Goal: Task Accomplishment & Management: Complete application form

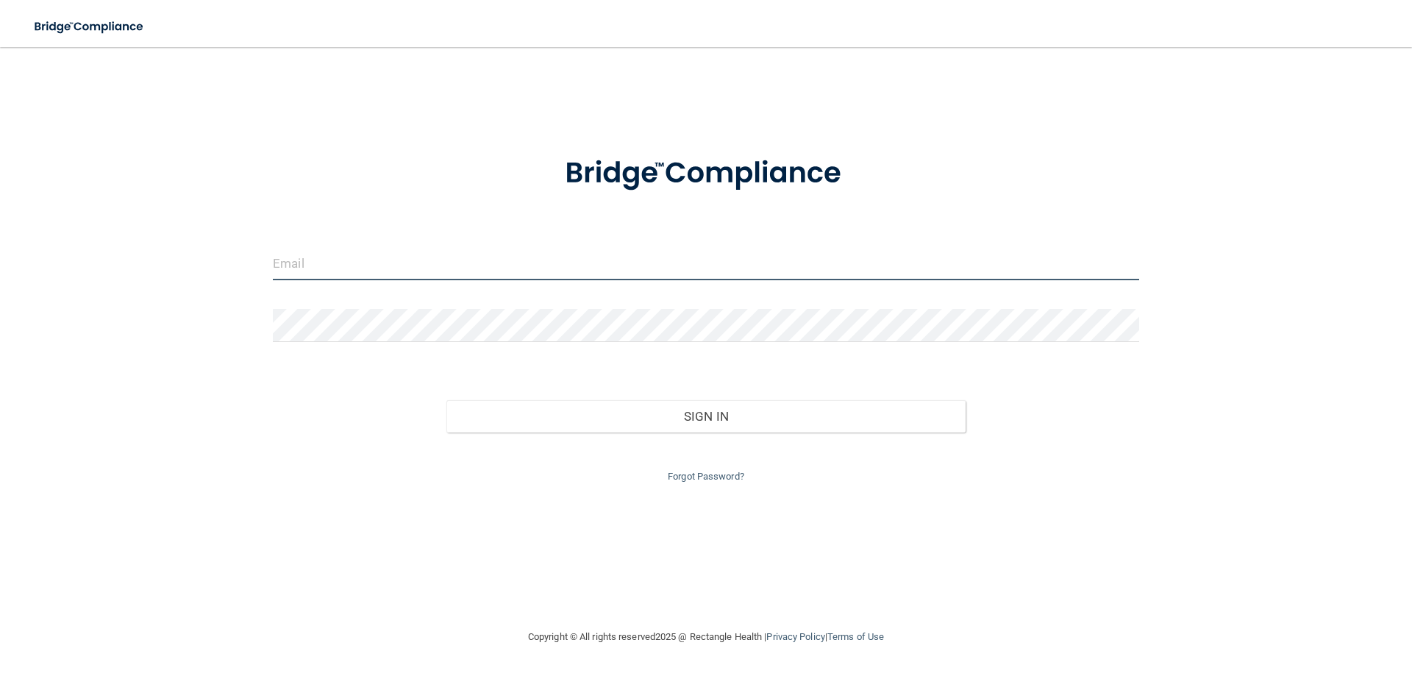
type input "[EMAIL_ADDRESS][DOMAIN_NAME]"
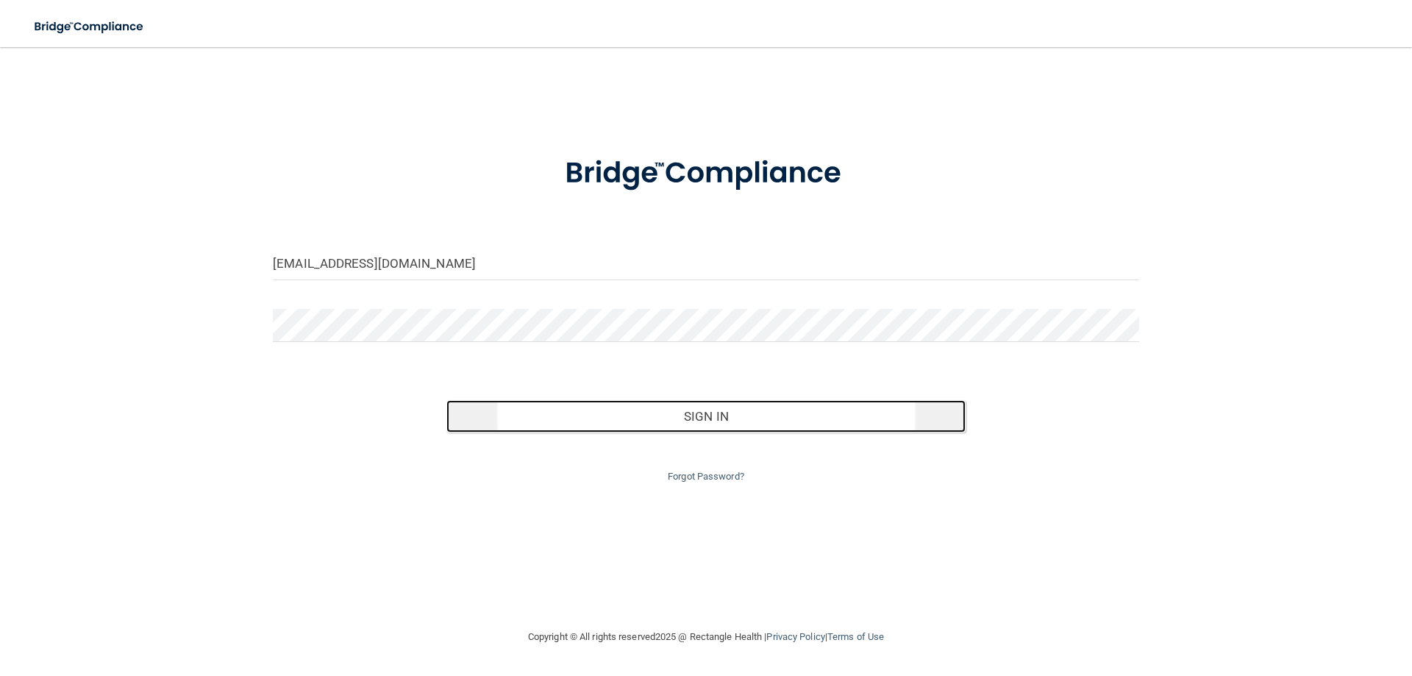
click at [684, 407] on button "Sign In" at bounding box center [706, 416] width 520 height 32
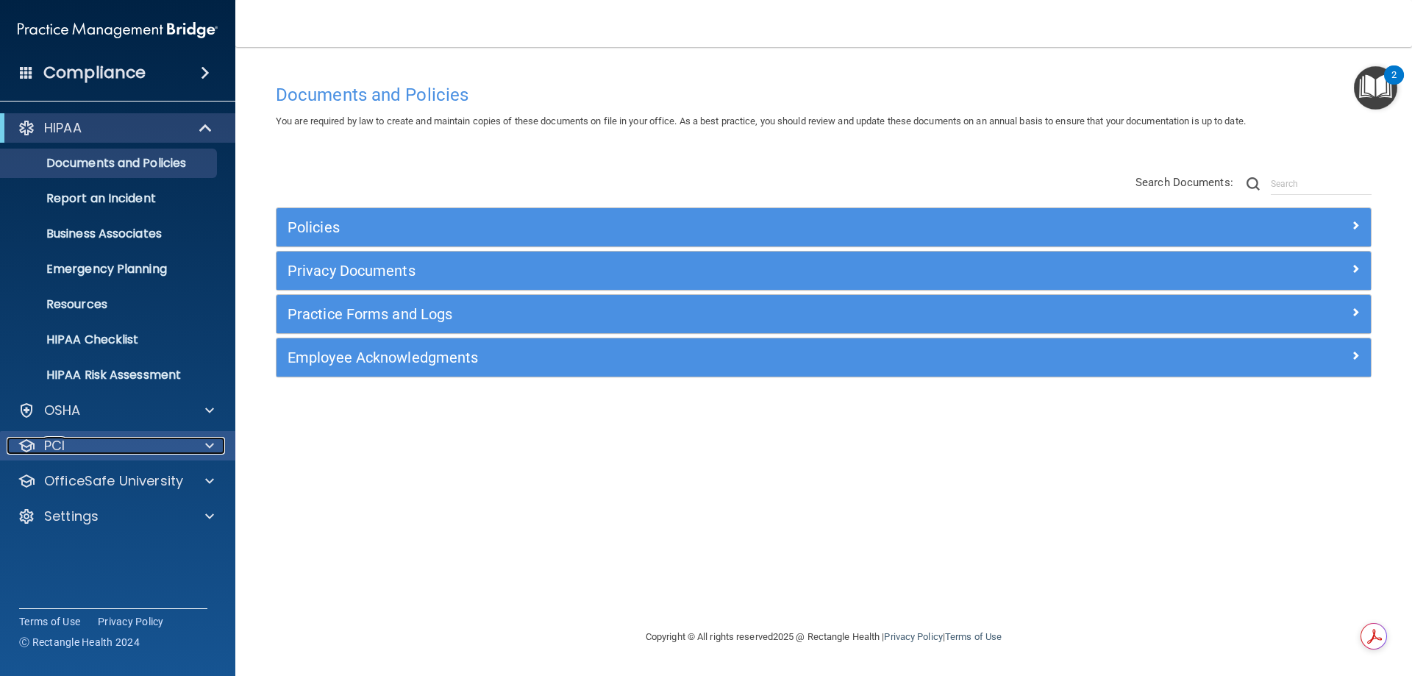
click at [76, 447] on div "PCI" at bounding box center [98, 446] width 182 height 18
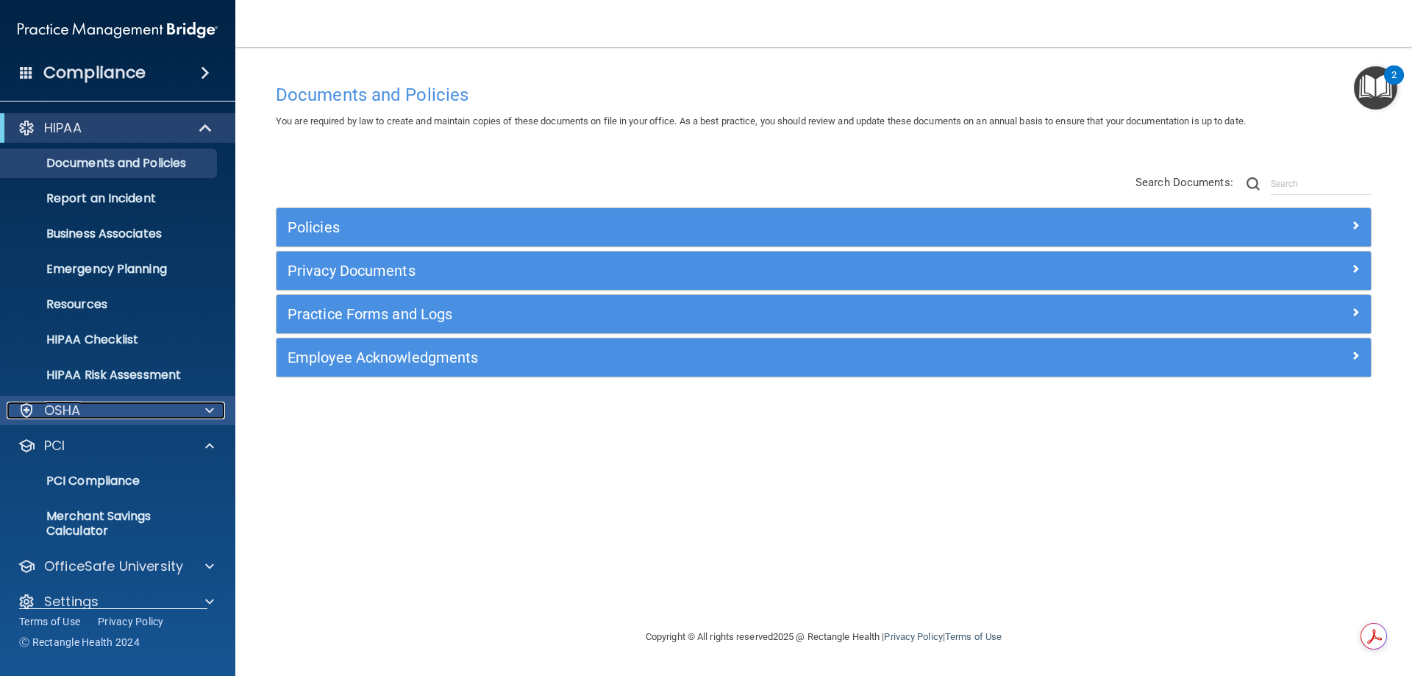
click at [92, 415] on div "OSHA" at bounding box center [98, 410] width 182 height 18
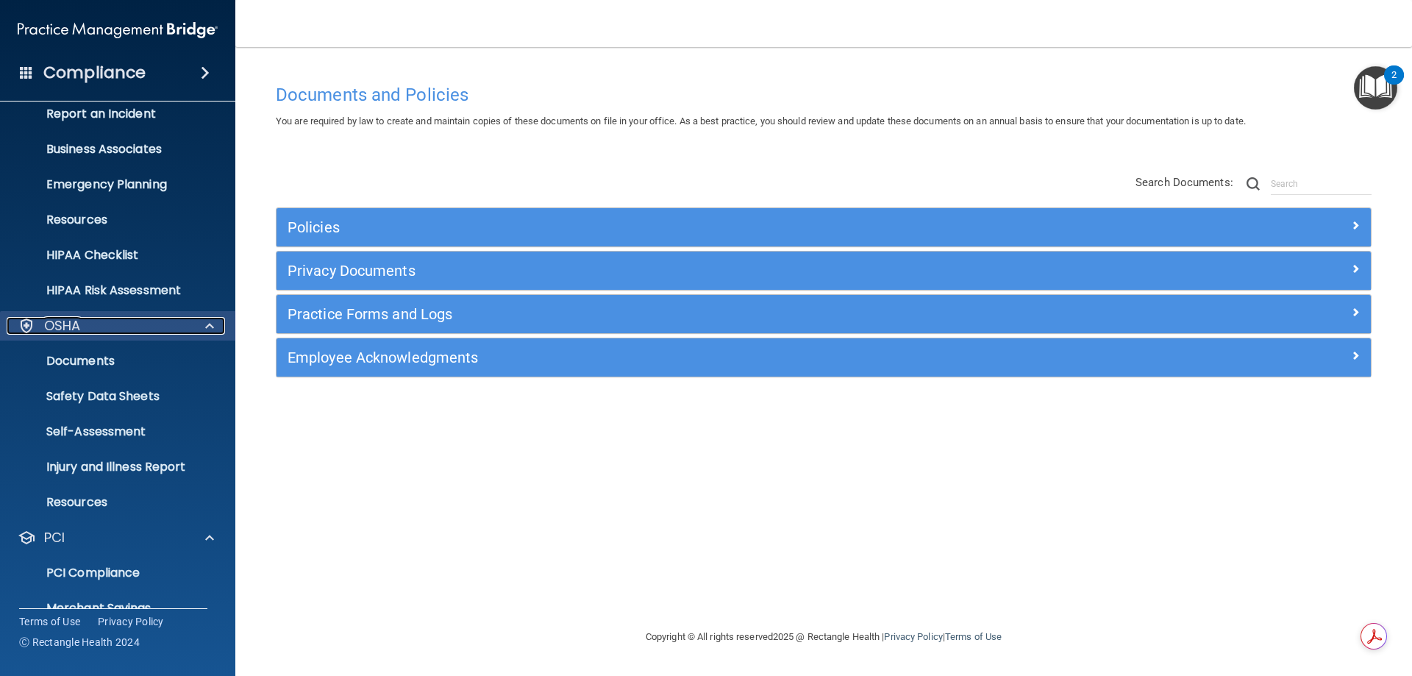
scroll to position [147, 0]
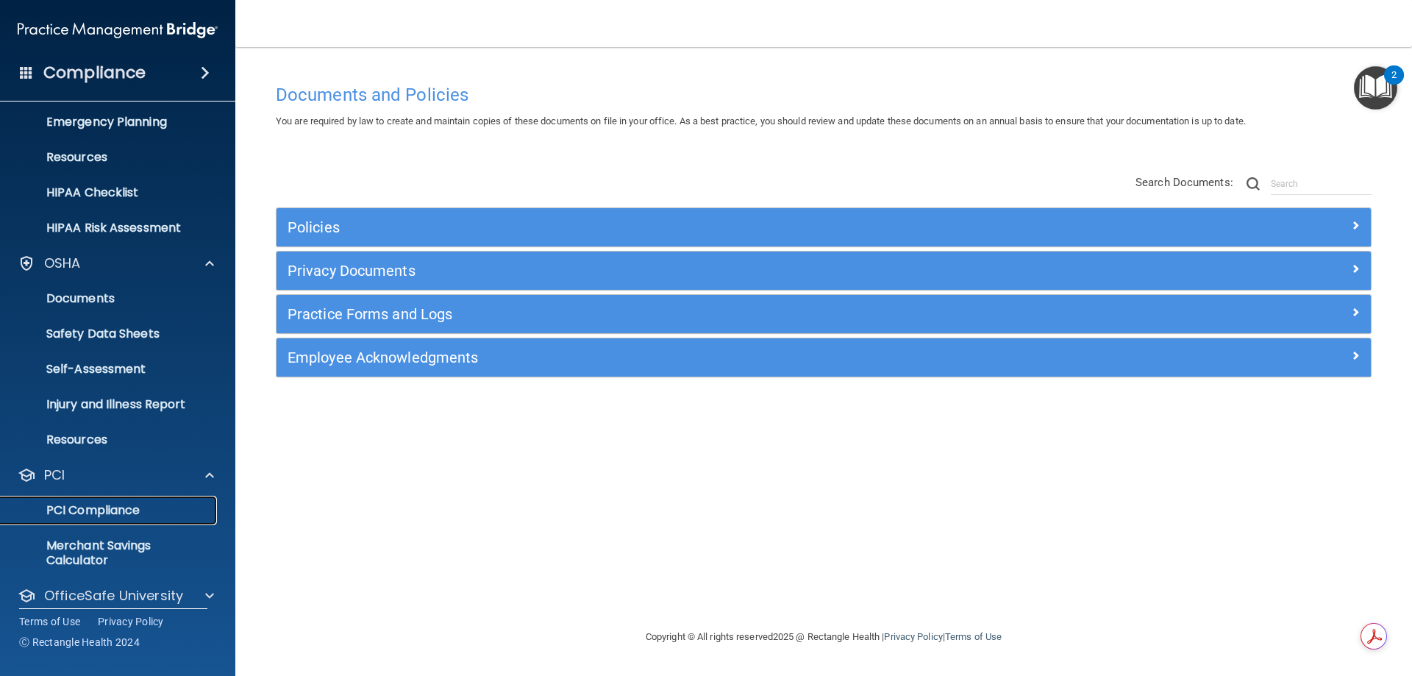
click at [111, 509] on p "PCI Compliance" at bounding box center [110, 510] width 201 height 15
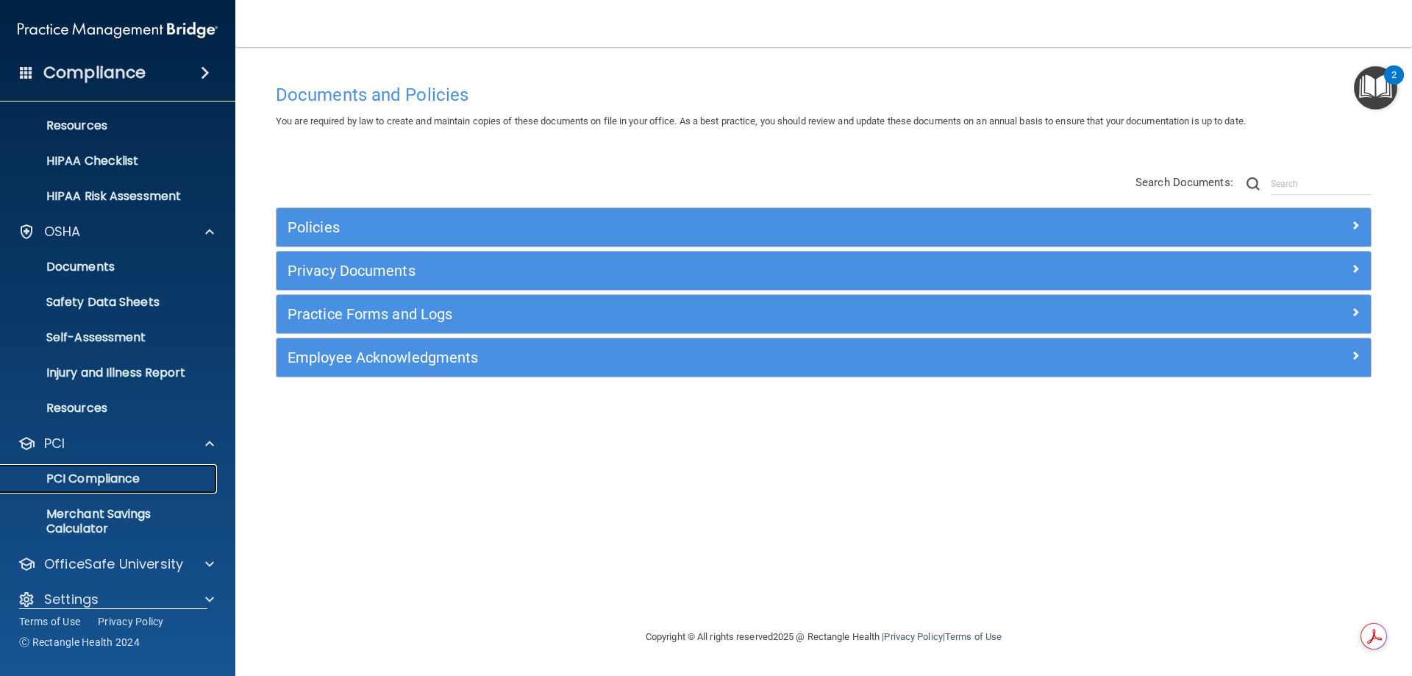
scroll to position [196, 0]
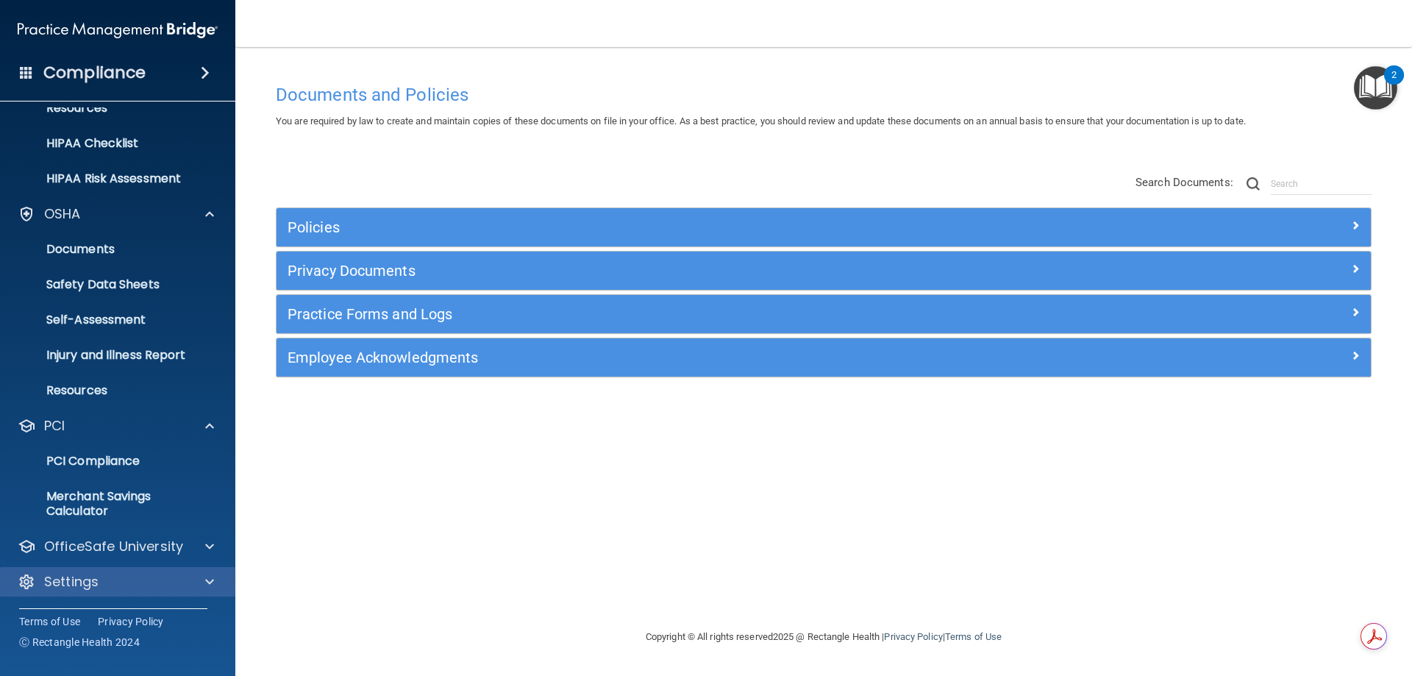
click at [184, 568] on div "Settings" at bounding box center [118, 581] width 236 height 29
click at [155, 582] on div "Settings" at bounding box center [98, 582] width 182 height 18
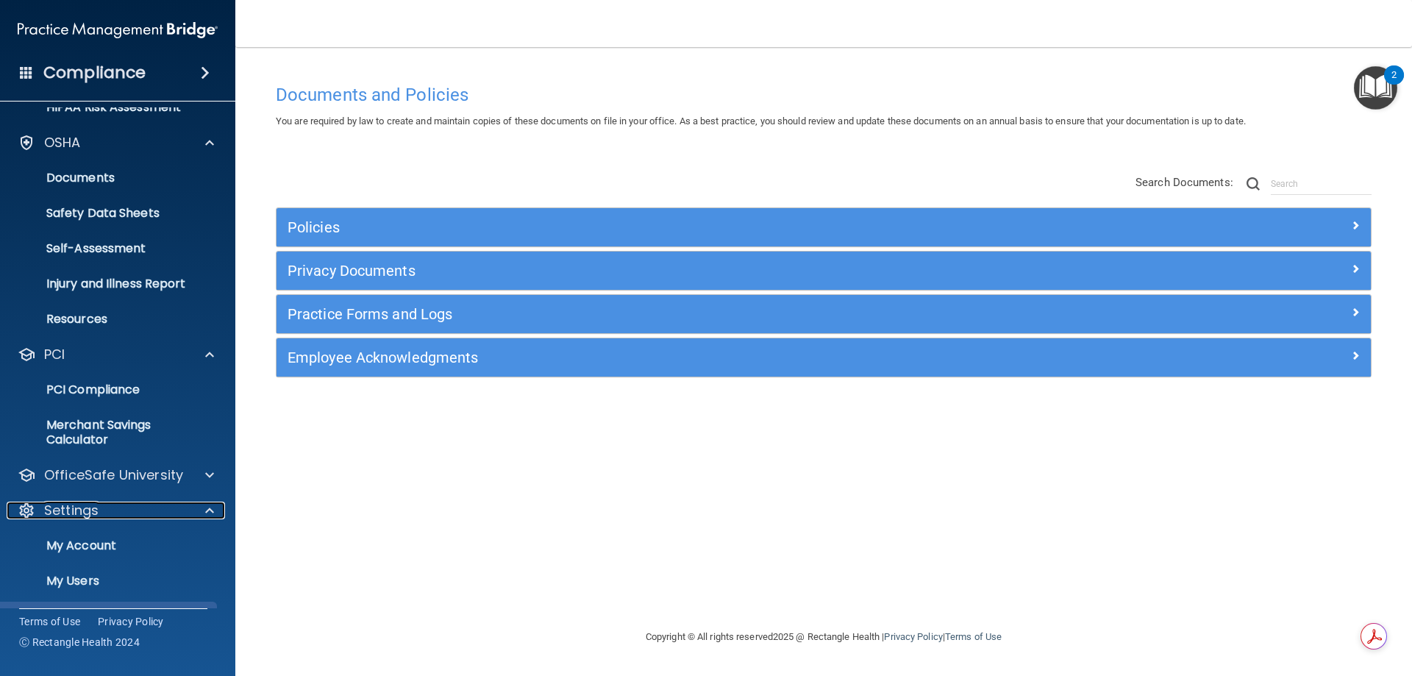
scroll to position [337, 0]
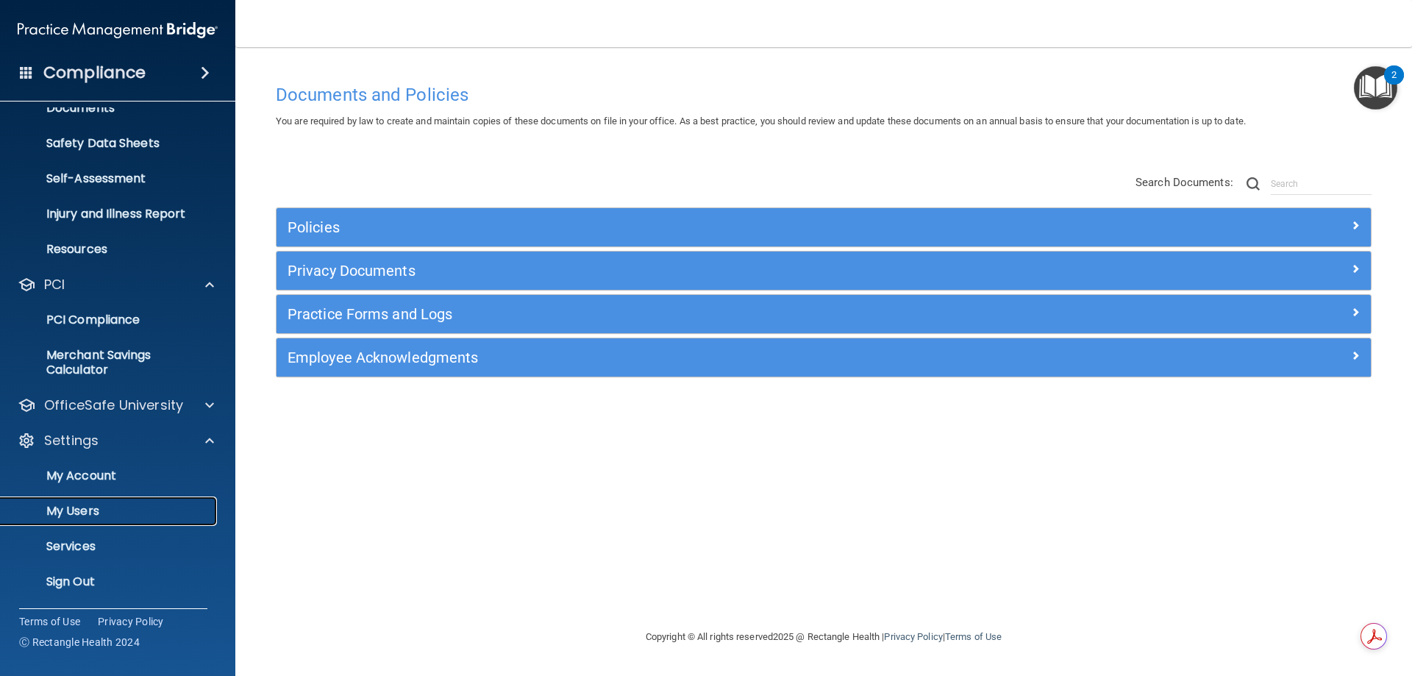
click at [89, 504] on p "My Users" at bounding box center [110, 511] width 201 height 15
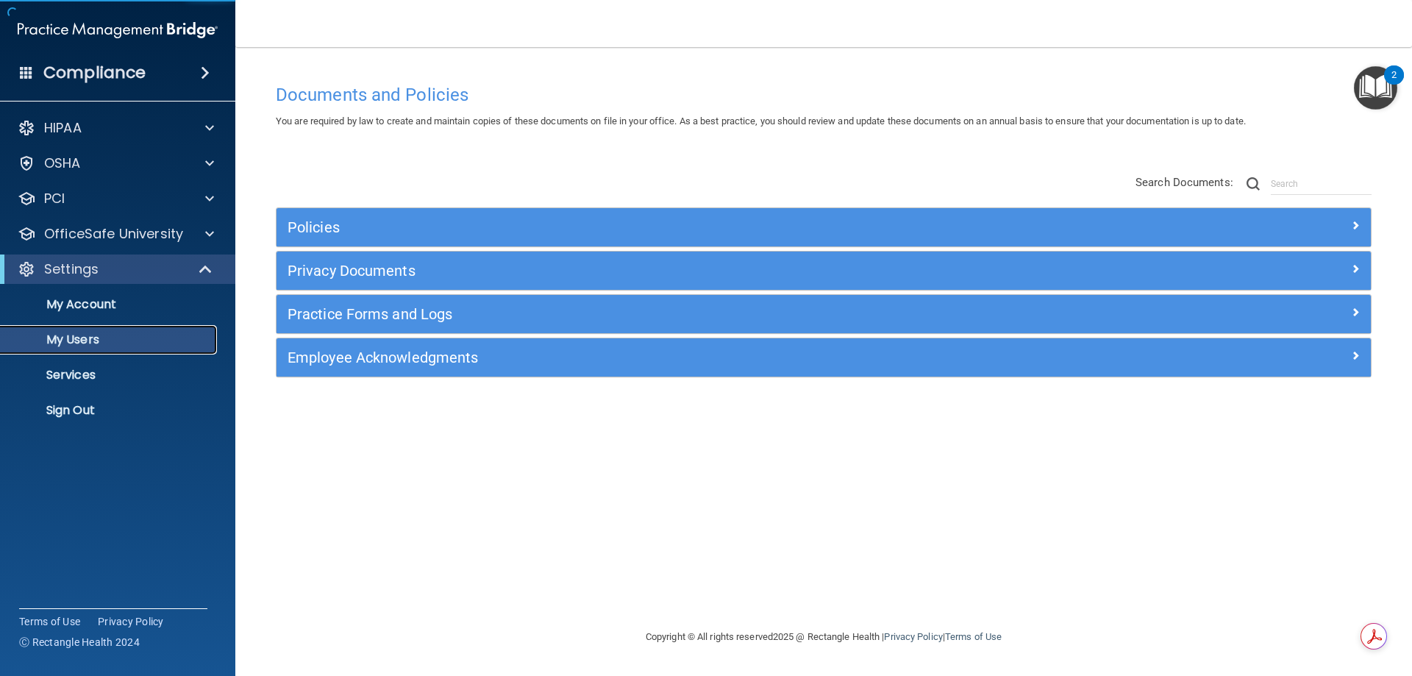
select select "20"
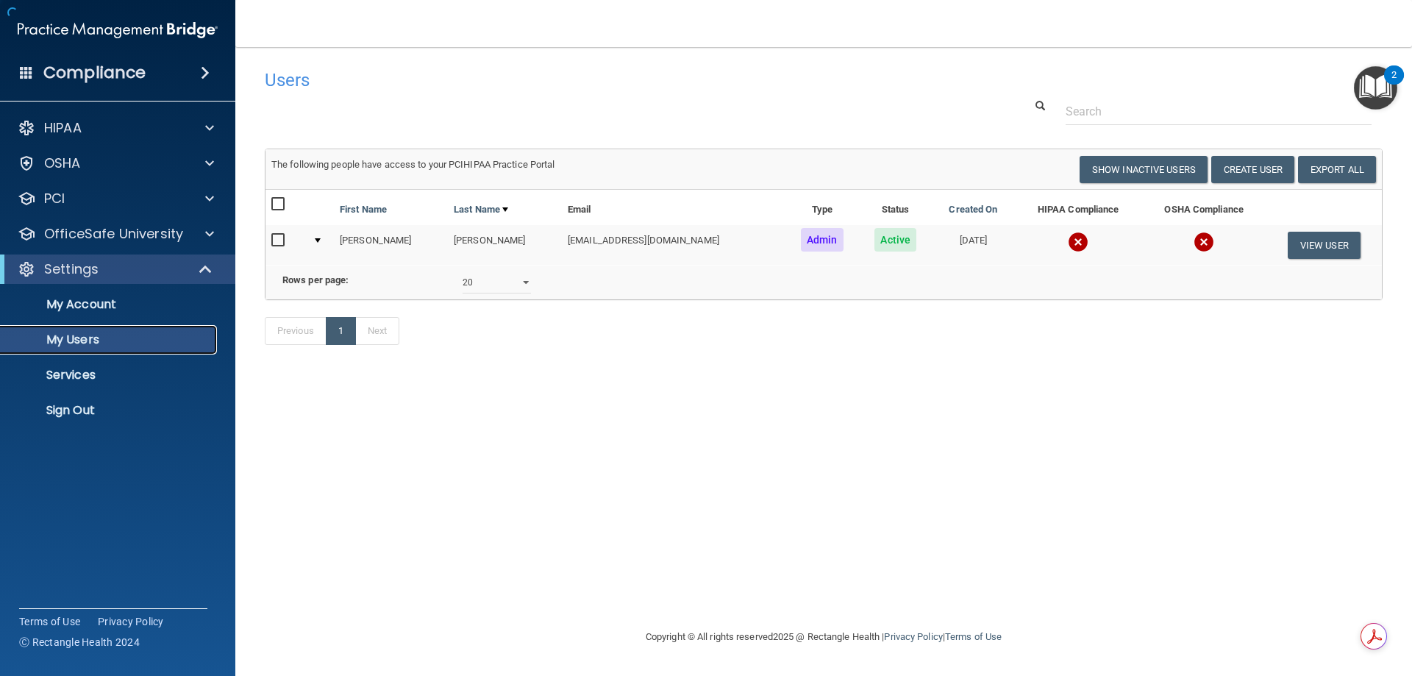
click at [112, 340] on p "My Users" at bounding box center [110, 339] width 201 height 15
click at [1068, 240] on img at bounding box center [1078, 242] width 21 height 21
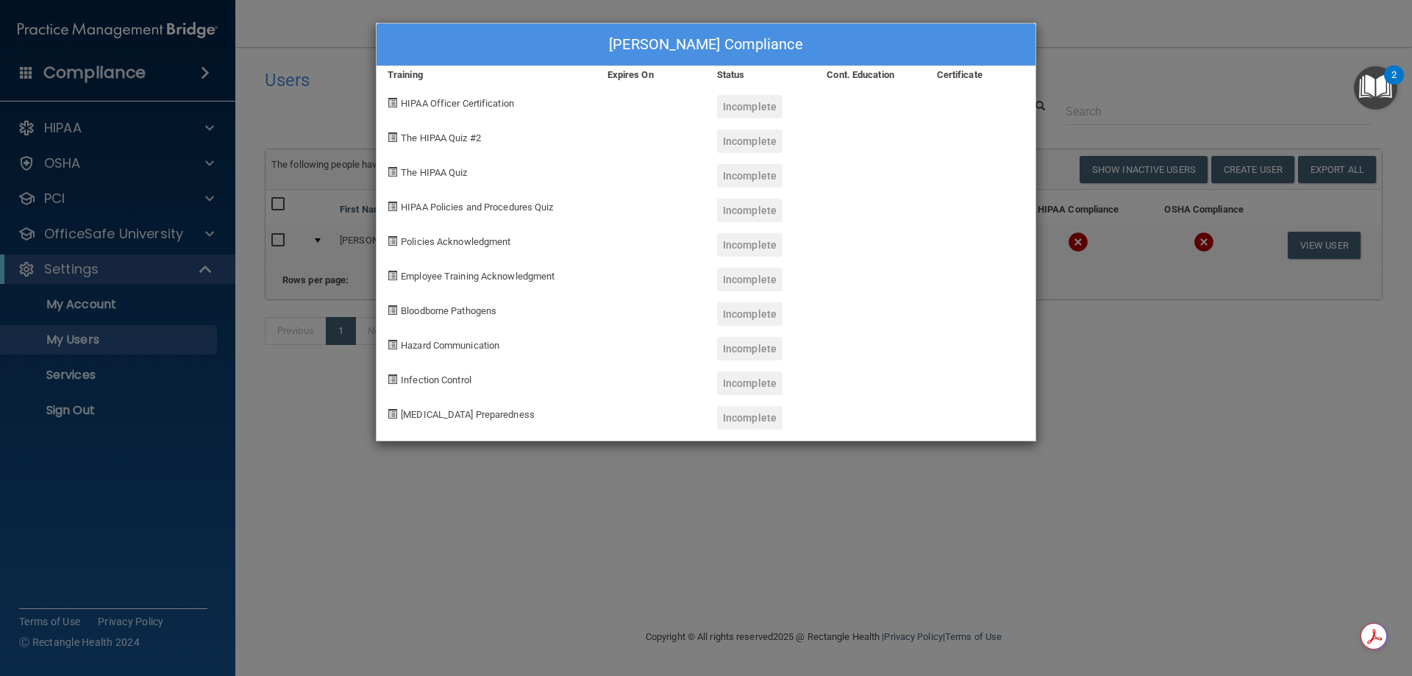
click at [1096, 315] on div "[PERSON_NAME] Compliance Training Expires On Status Cont. Education Certificate…" at bounding box center [706, 338] width 1412 height 676
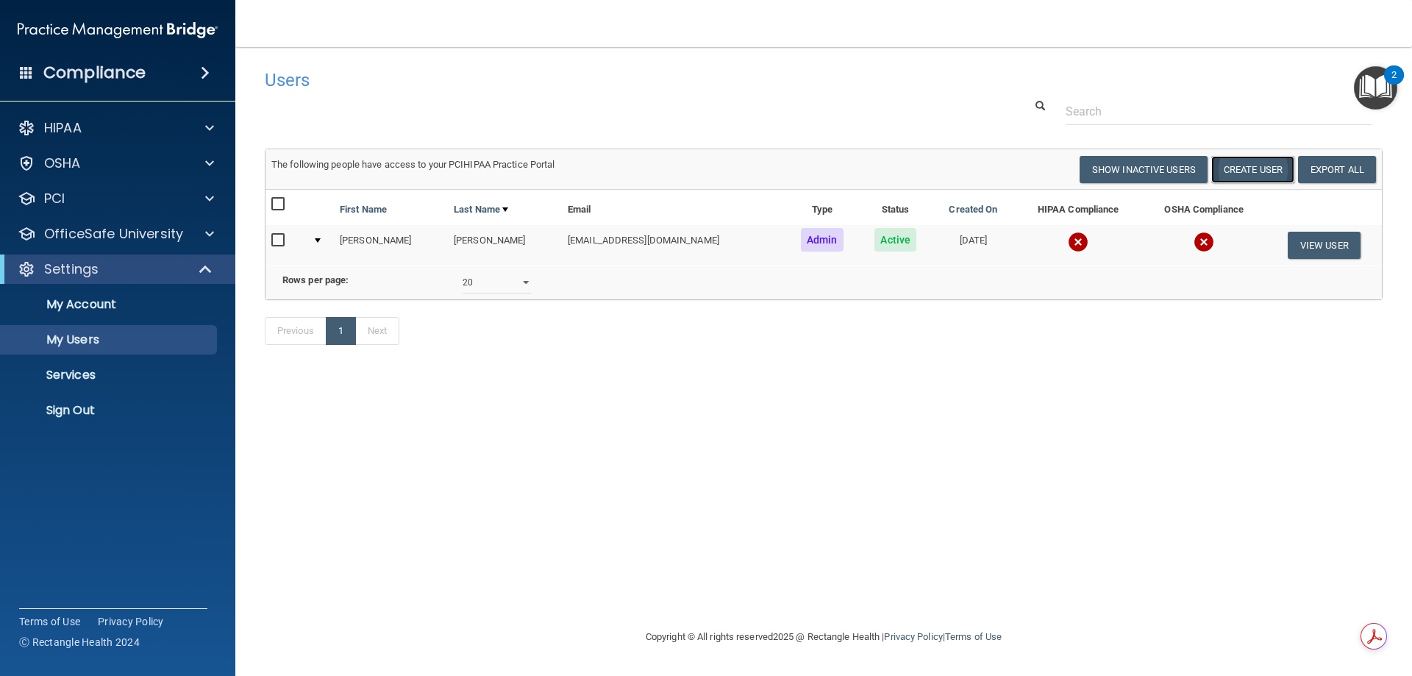
click at [1262, 169] on button "Create User" at bounding box center [1252, 169] width 83 height 27
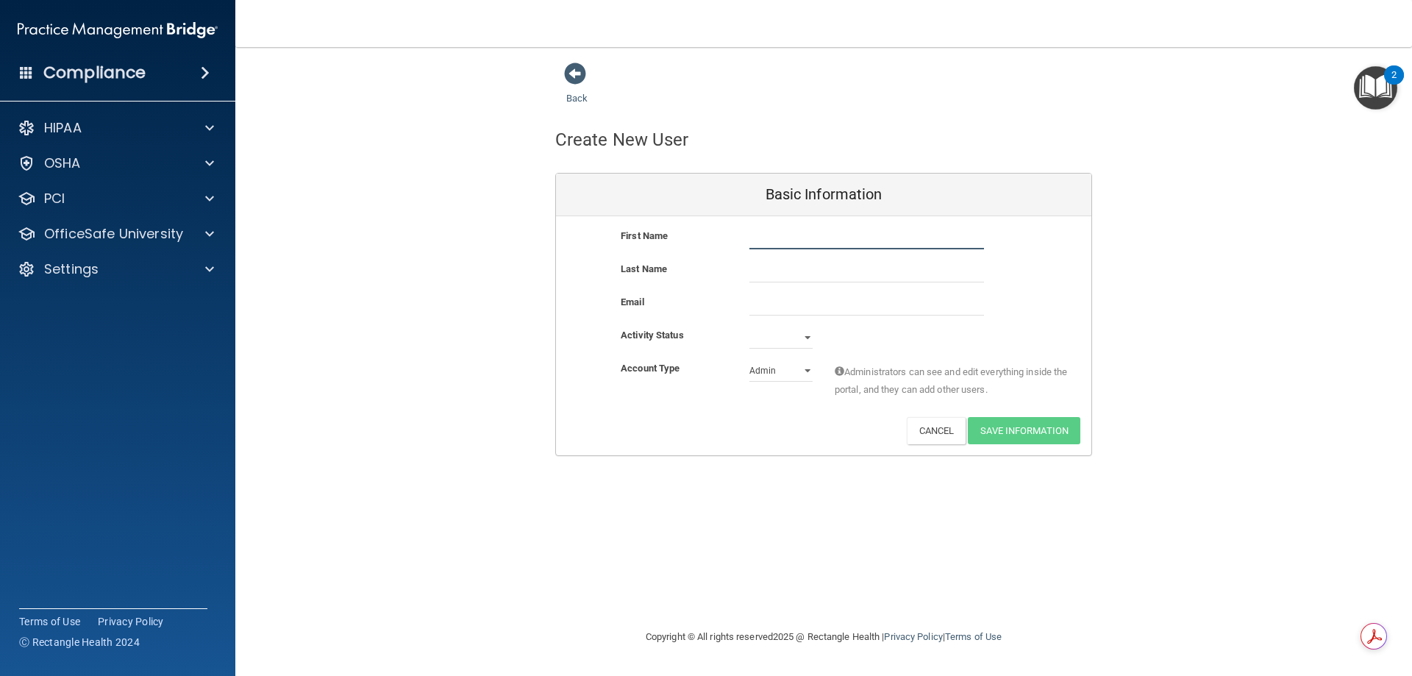
click at [784, 237] on input "text" at bounding box center [866, 238] width 235 height 22
type input "[PERSON_NAME]"
click at [771, 309] on input "email" at bounding box center [866, 304] width 235 height 22
click at [771, 367] on select "Admin Member" at bounding box center [780, 371] width 63 height 22
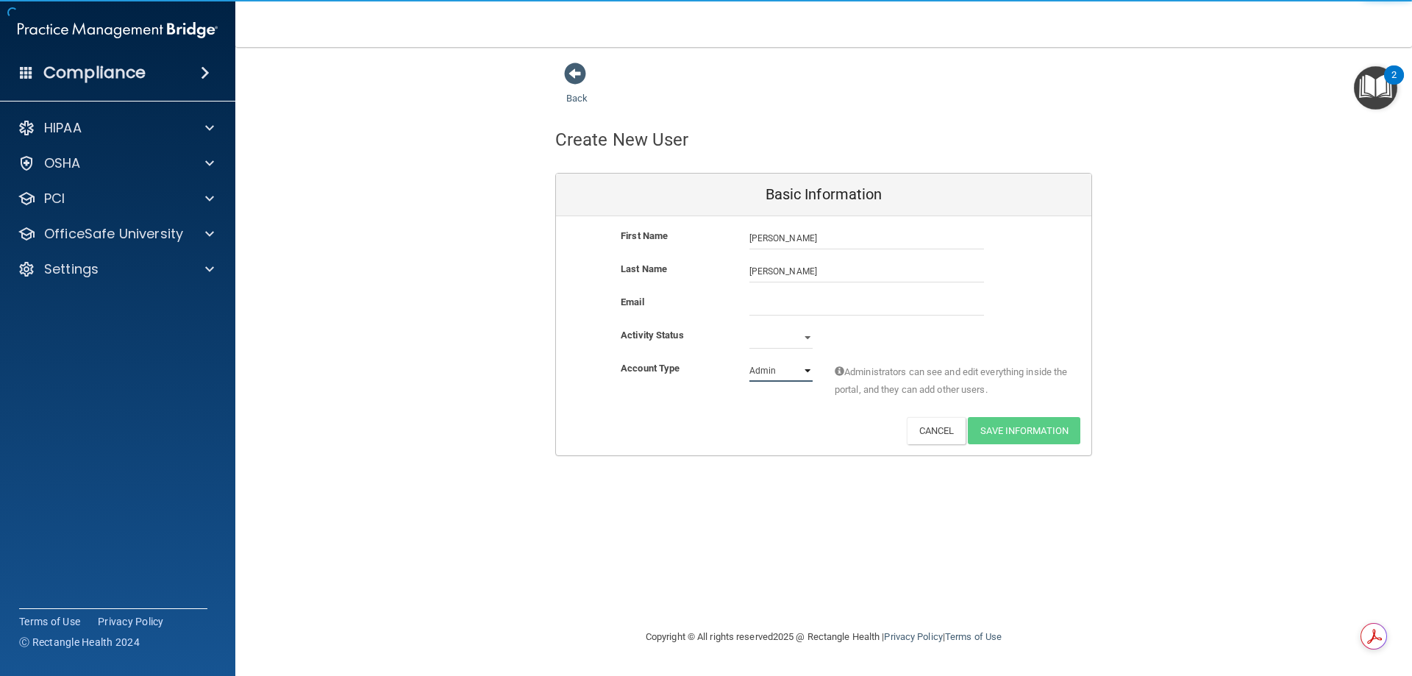
select select "practice_member"
click at [749, 360] on select "Admin Member" at bounding box center [780, 371] width 63 height 22
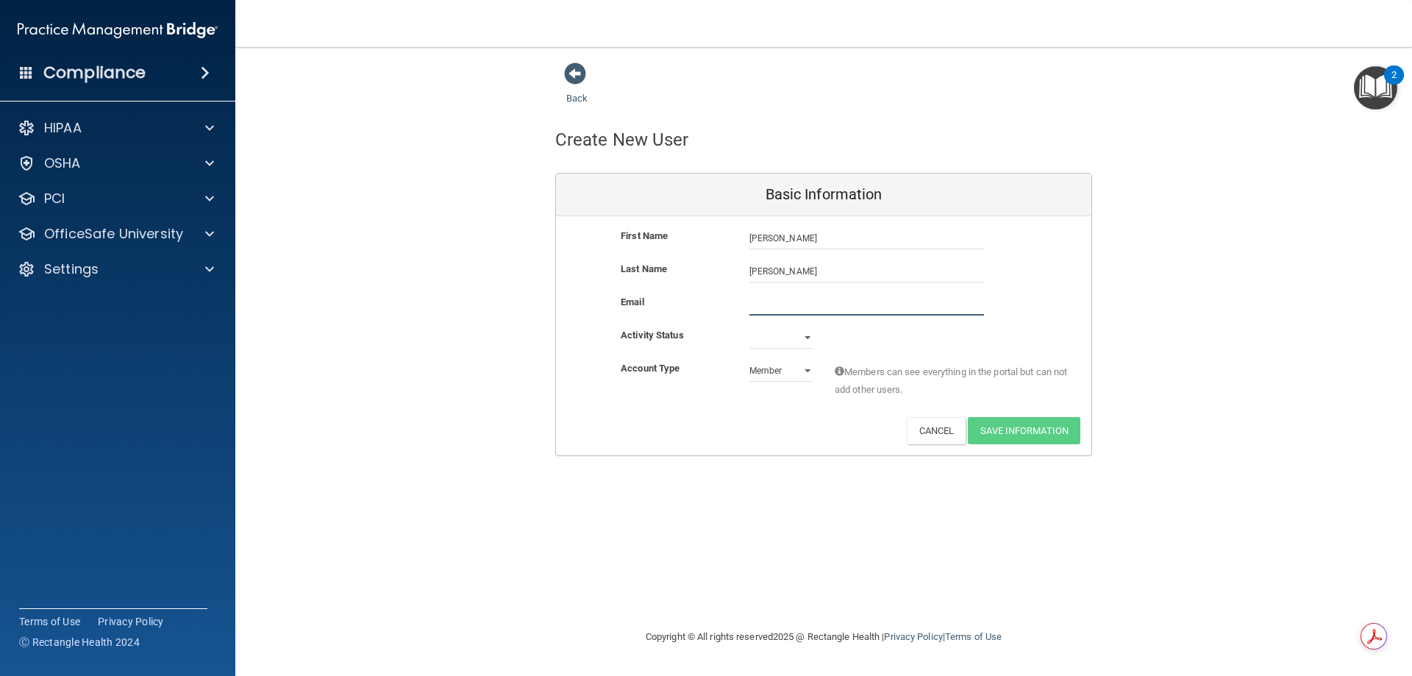
click at [788, 296] on input "email" at bounding box center [866, 304] width 235 height 22
type input "[EMAIL_ADDRESS][DOMAIN_NAME]"
click at [768, 341] on select "Active Inactive" at bounding box center [780, 337] width 63 height 22
select select "active"
click at [749, 326] on select "Active Inactive" at bounding box center [780, 337] width 63 height 22
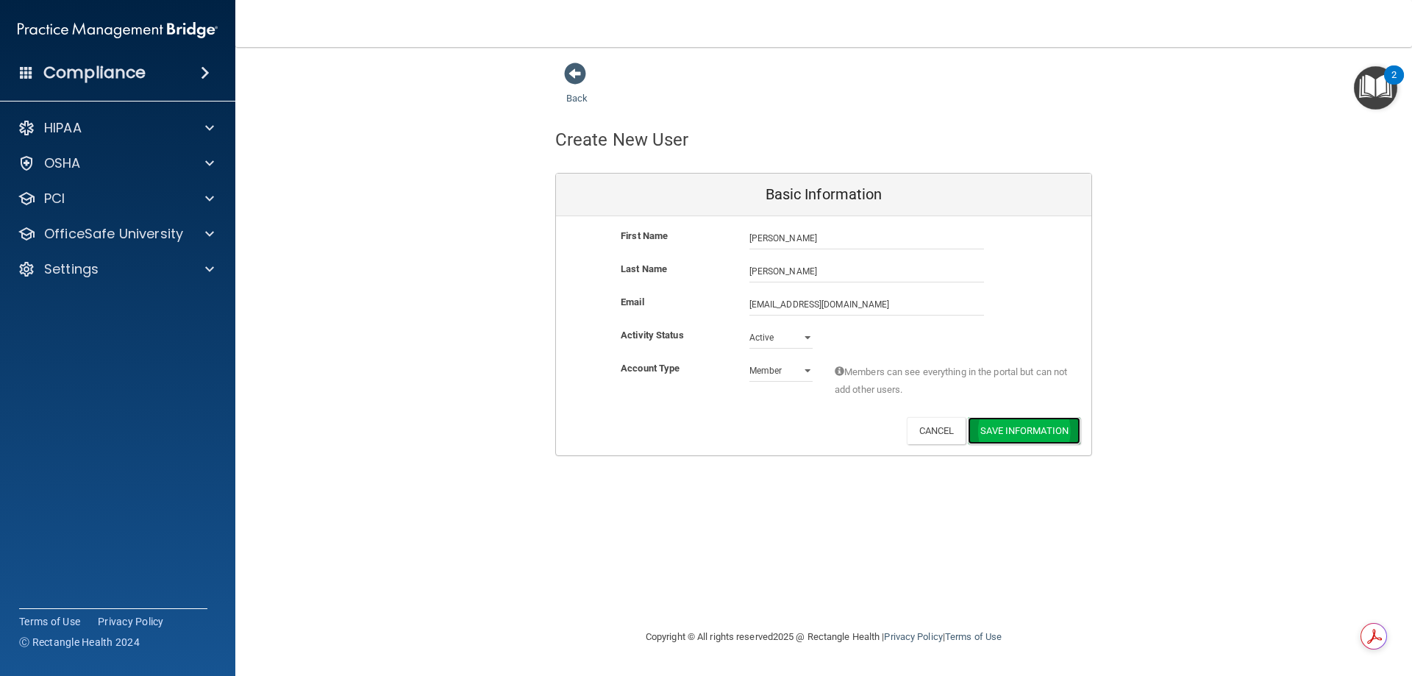
click at [1039, 425] on button "Save Information" at bounding box center [1024, 430] width 112 height 27
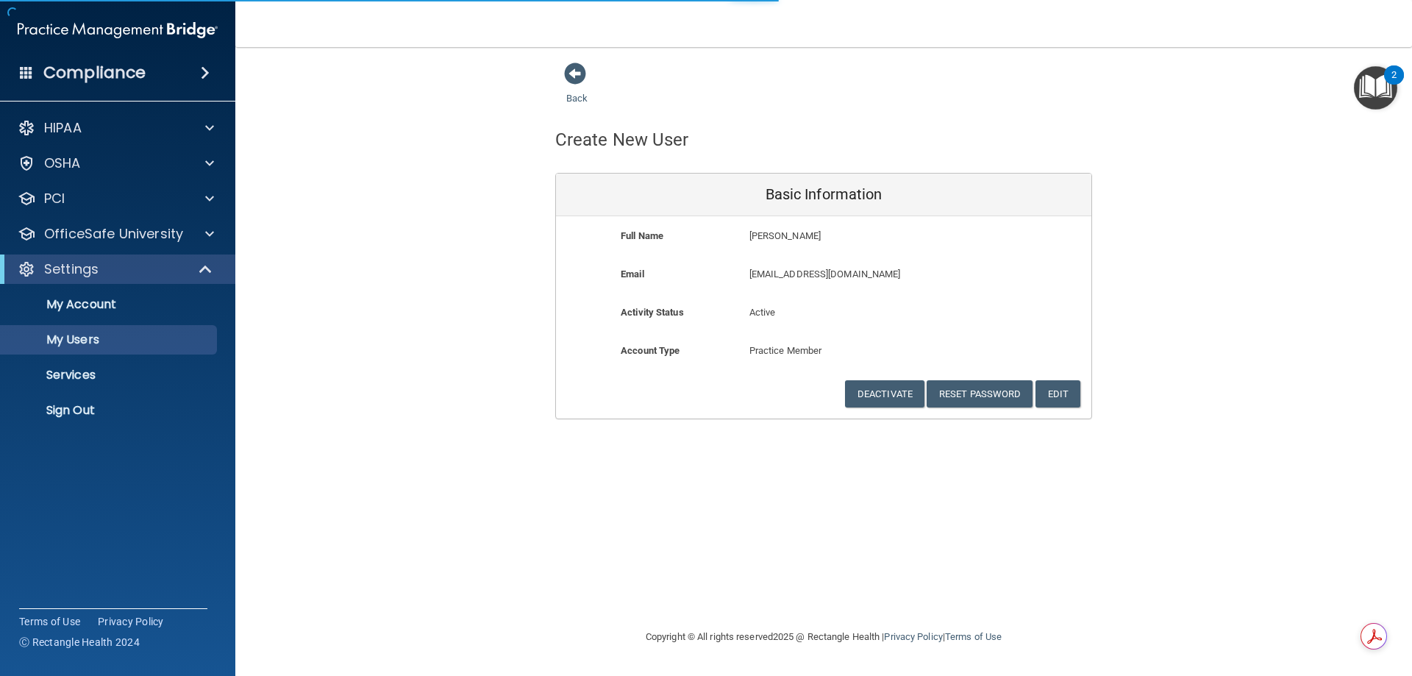
select select "20"
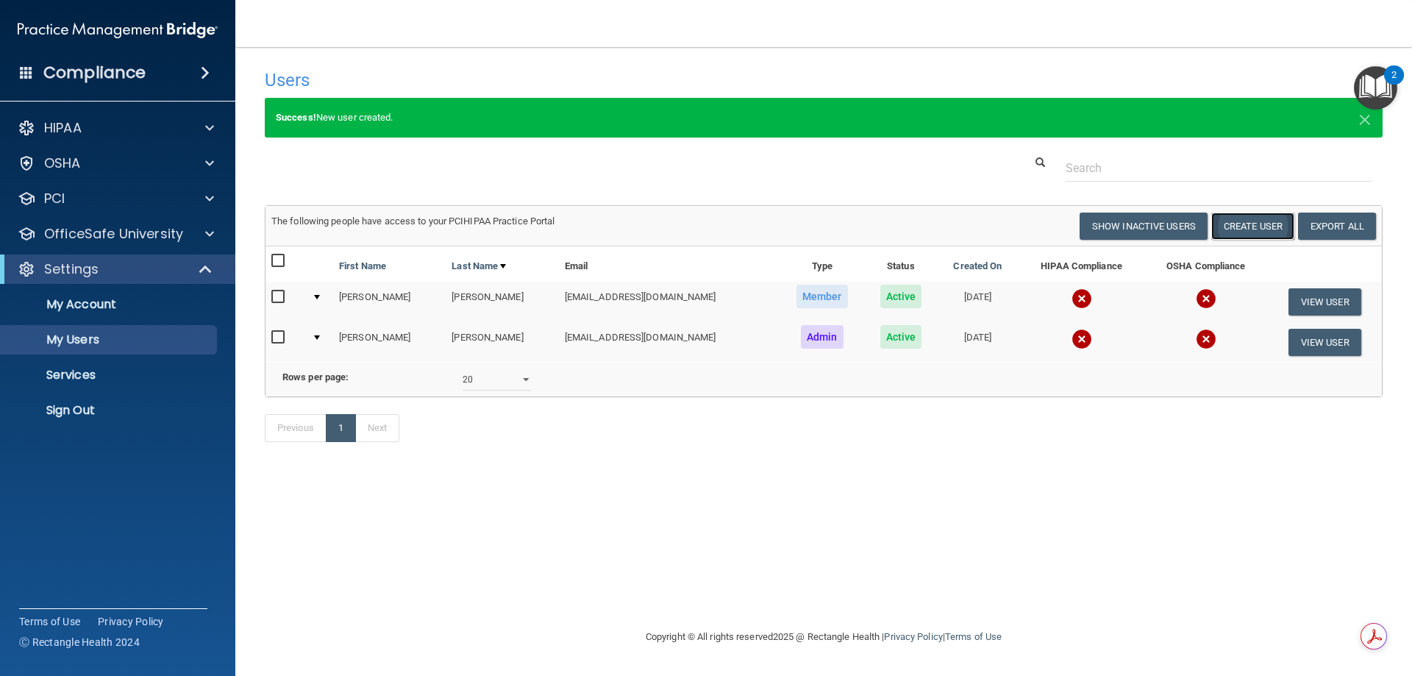
click at [1240, 229] on button "Create User" at bounding box center [1252, 225] width 83 height 27
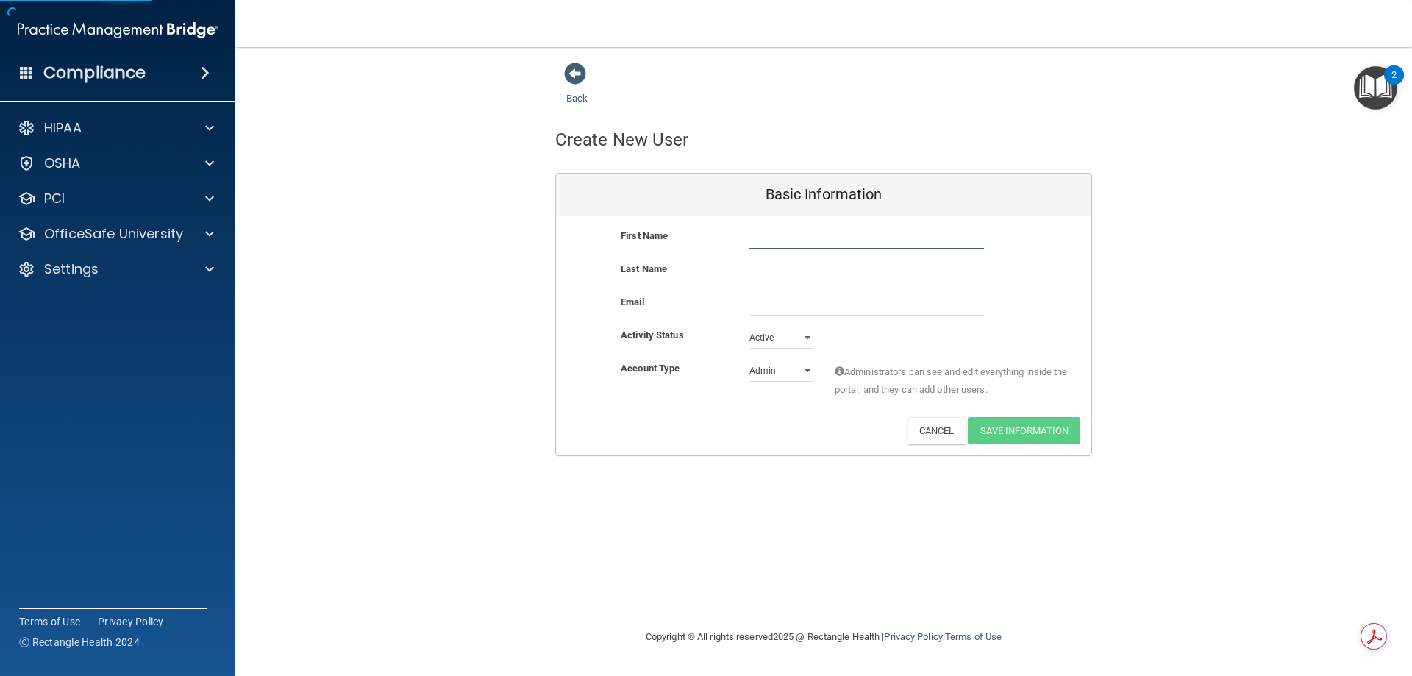
click at [764, 243] on input "text" at bounding box center [866, 238] width 235 height 22
type input "[PERSON_NAME]"
click at [777, 314] on input "email" at bounding box center [866, 304] width 235 height 22
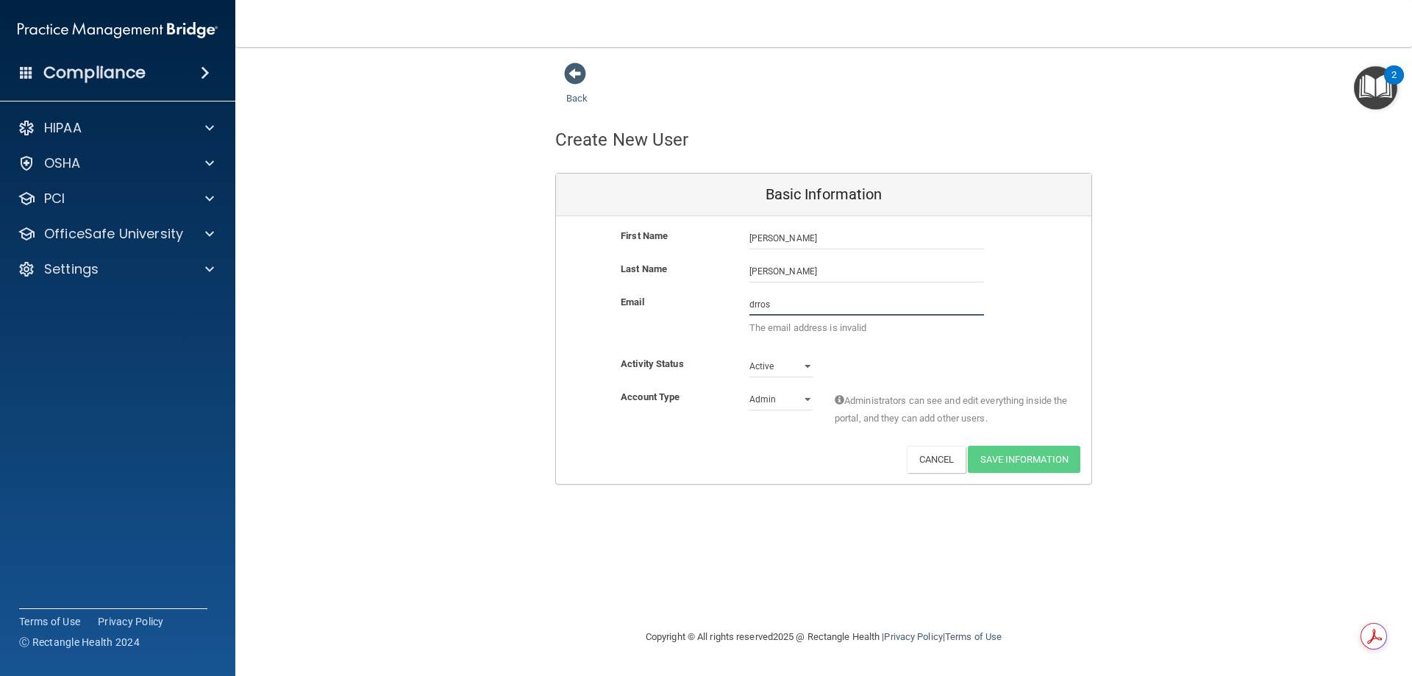
type input "[EMAIL_ADDRESS][DOMAIN_NAME]"
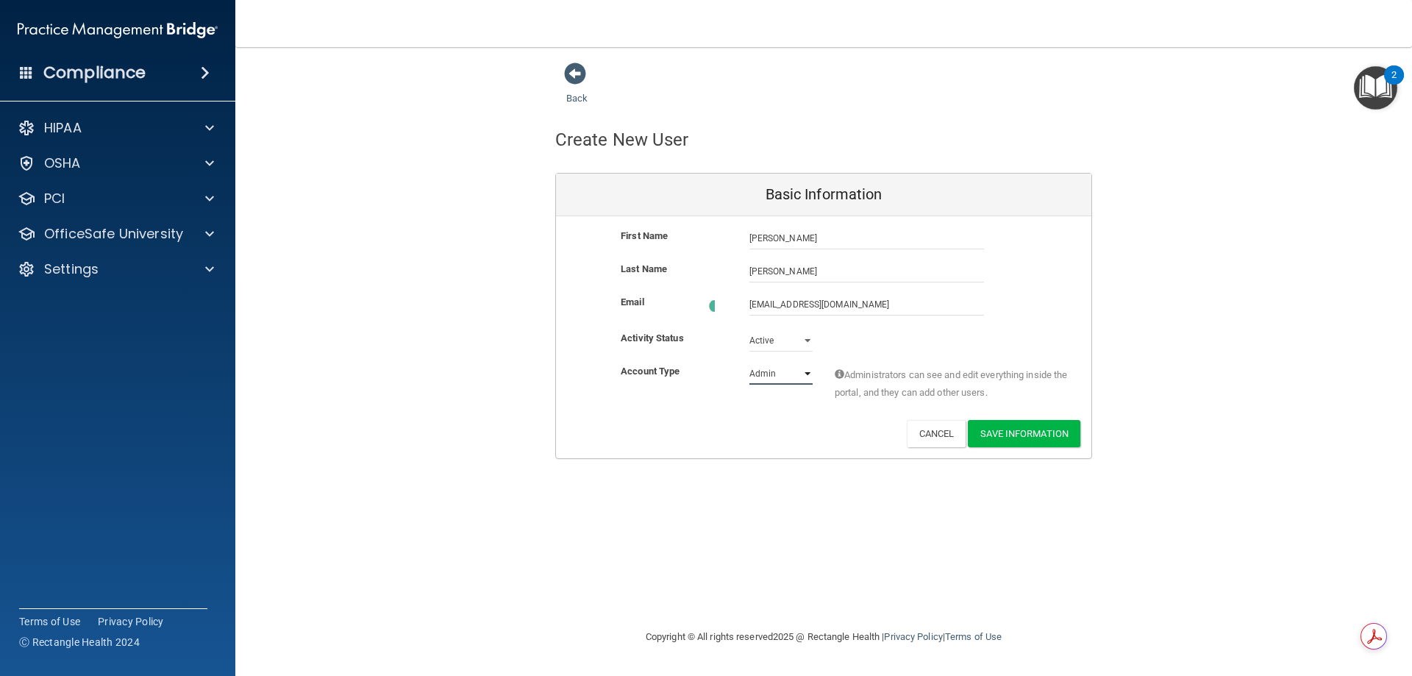
click at [802, 368] on select "Admin Member" at bounding box center [780, 373] width 63 height 22
click at [749, 360] on select "Admin Member" at bounding box center [780, 371] width 63 height 22
click at [1003, 426] on button "Save Information" at bounding box center [1024, 430] width 112 height 27
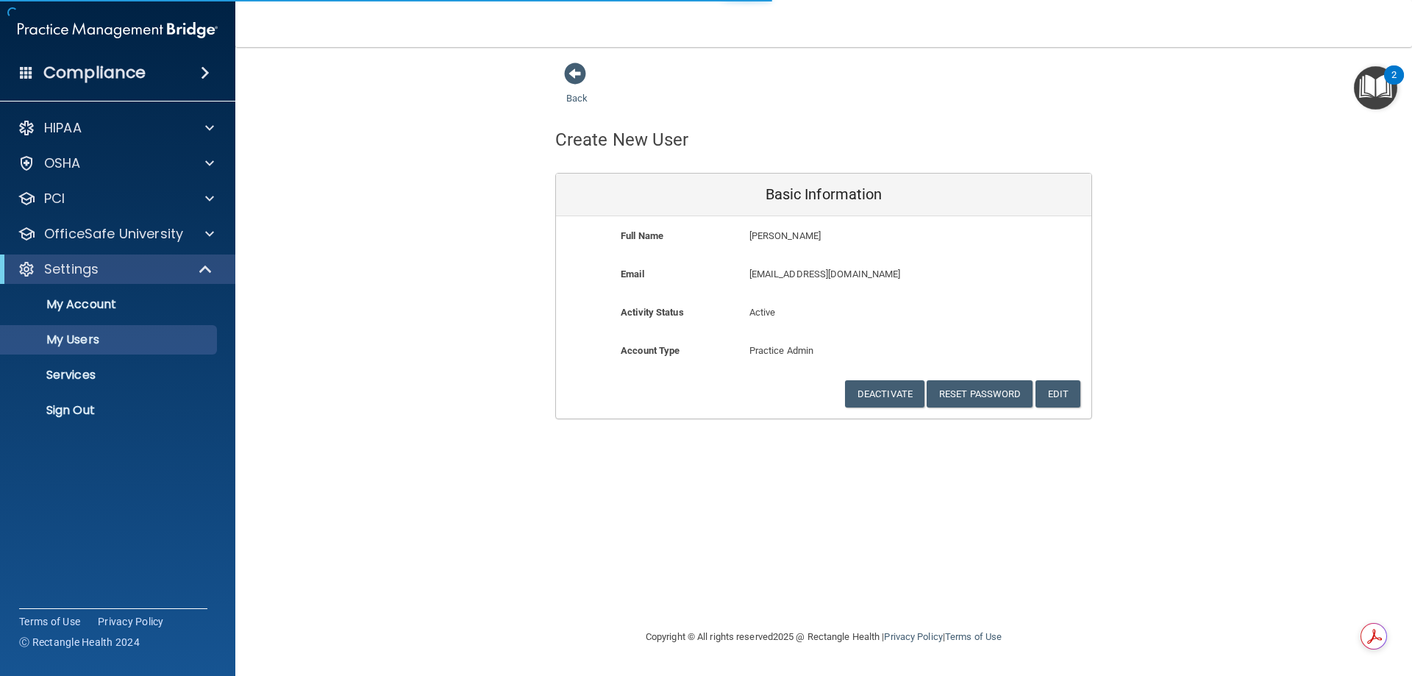
select select "20"
